Goal: Task Accomplishment & Management: Use online tool/utility

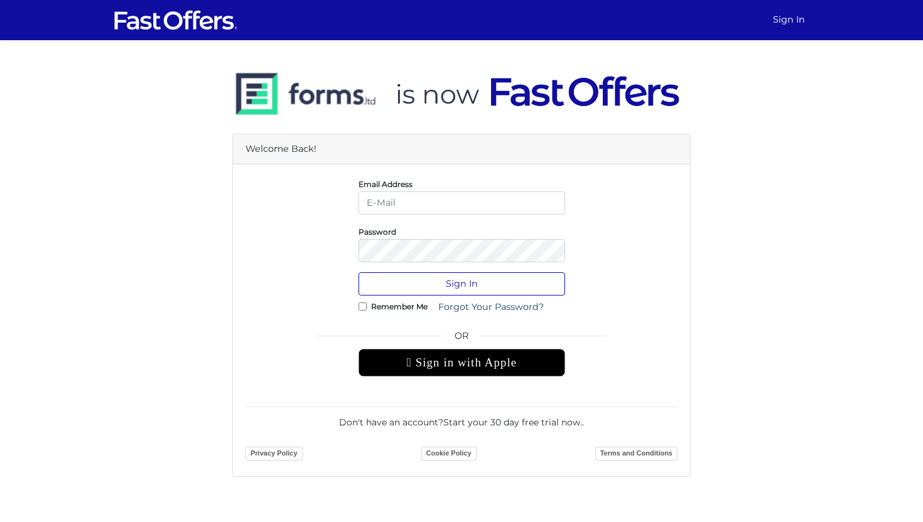
type input "[PERSON_NAME][EMAIL_ADDRESS][DOMAIN_NAME]"
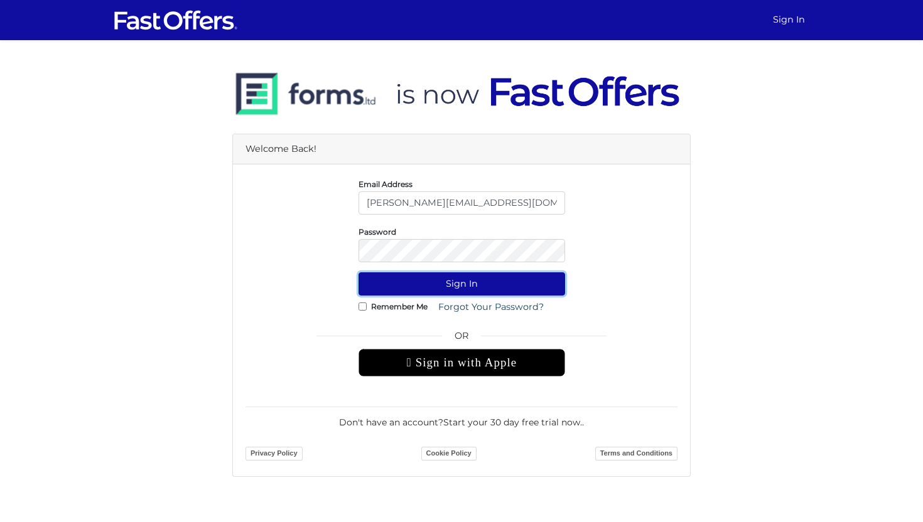
click at [422, 283] on button "Sign In" at bounding box center [462, 283] width 207 height 23
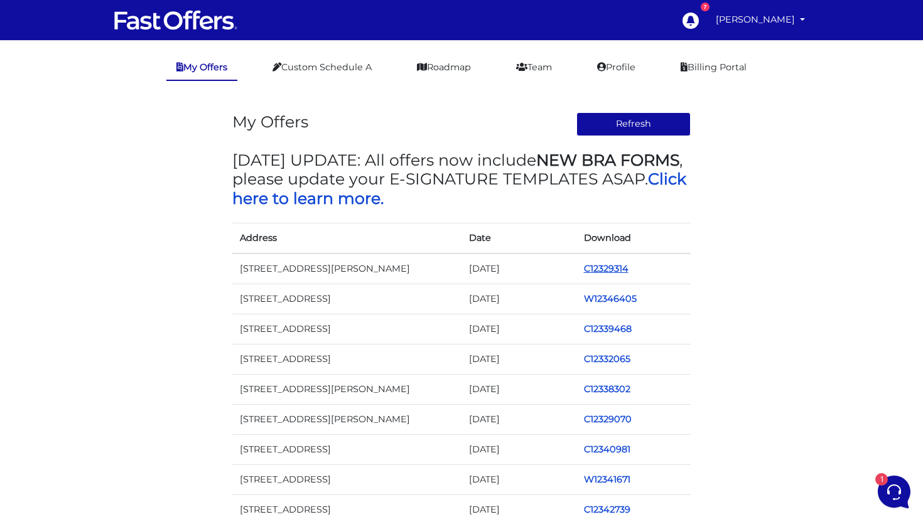
click at [604, 271] on link "C12329314" at bounding box center [606, 268] width 45 height 11
